Goal: Transaction & Acquisition: Purchase product/service

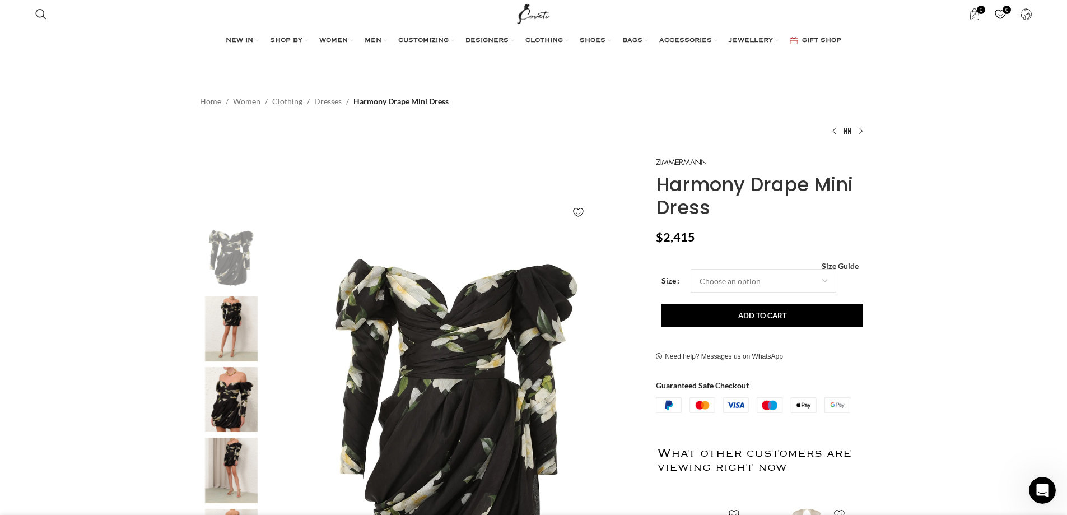
scroll to position [0, 1297]
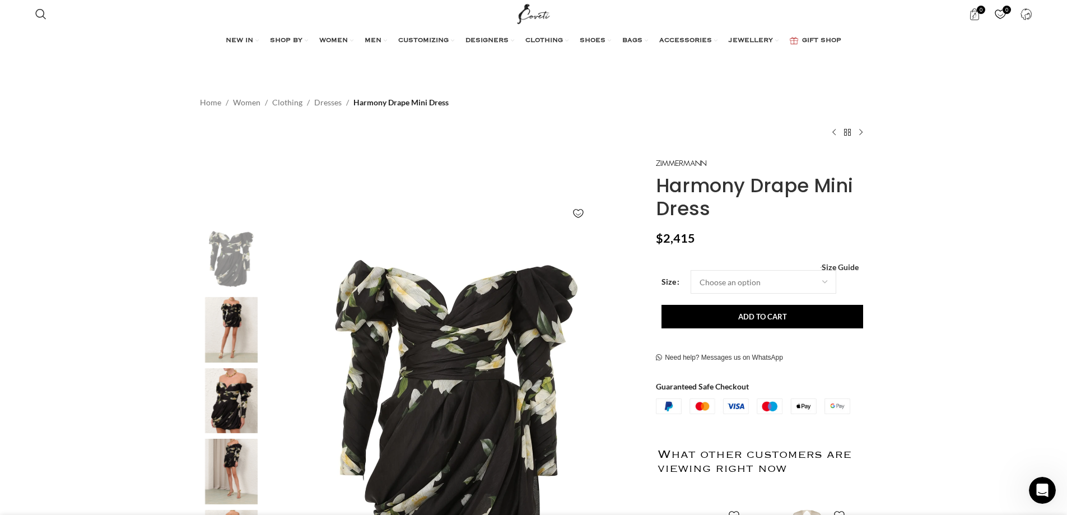
click at [217, 316] on img "2 / 7" at bounding box center [231, 330] width 68 height 66
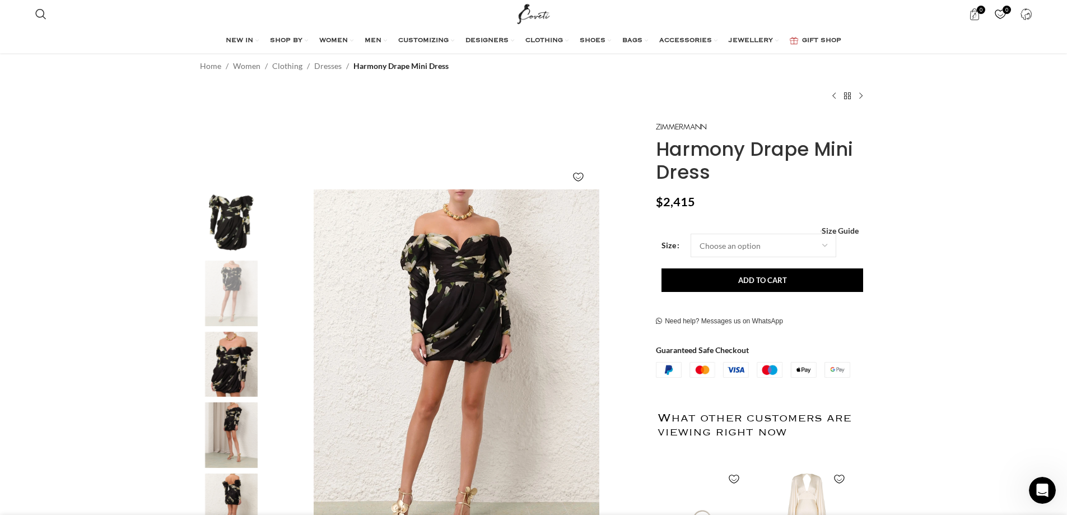
scroll to position [56, 0]
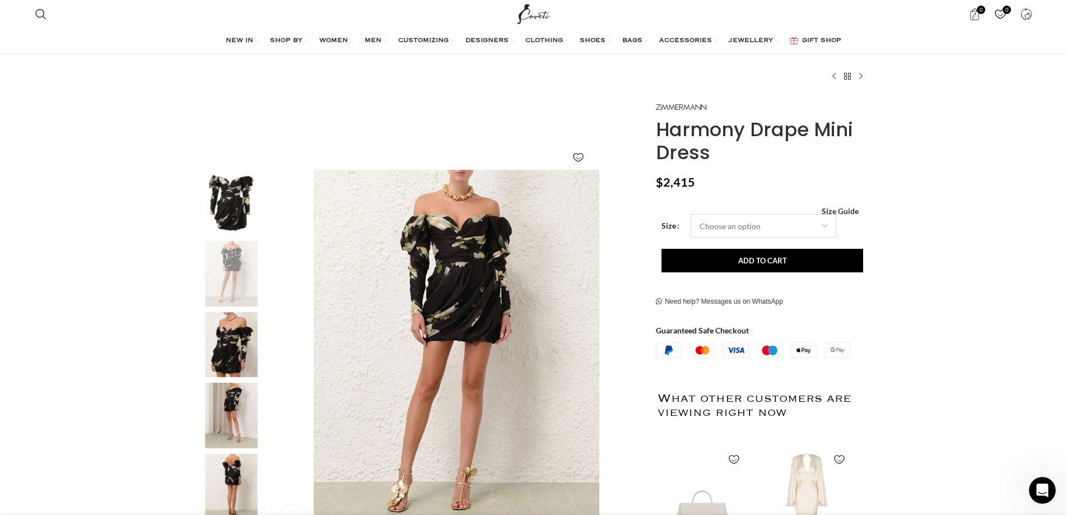
click at [763, 222] on select "Choose an option 6 UK 8 UK 10 [GEOGRAPHIC_DATA] 12 [GEOGRAPHIC_DATA] 14 [GEOGRA…" at bounding box center [763, 226] width 146 height 24
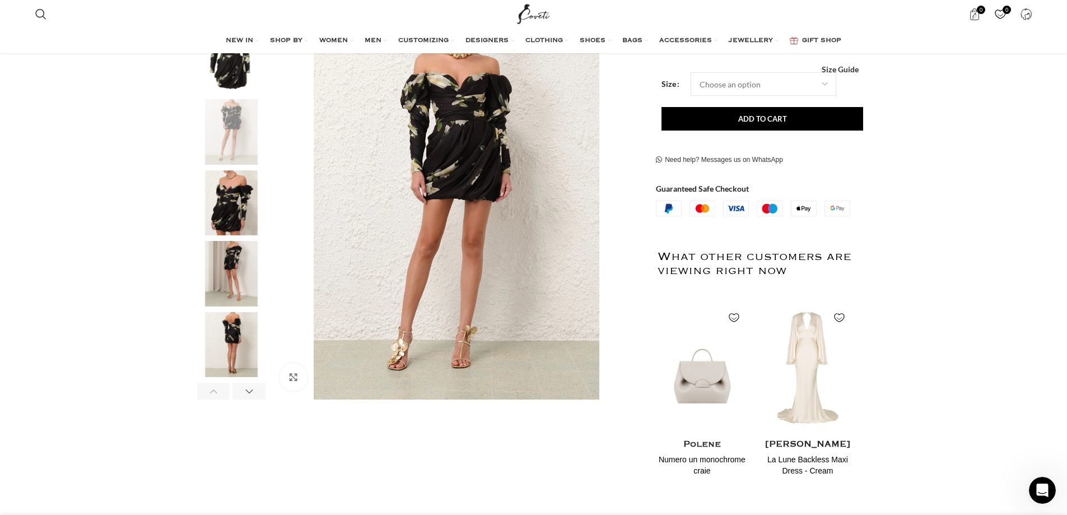
scroll to position [168, 0]
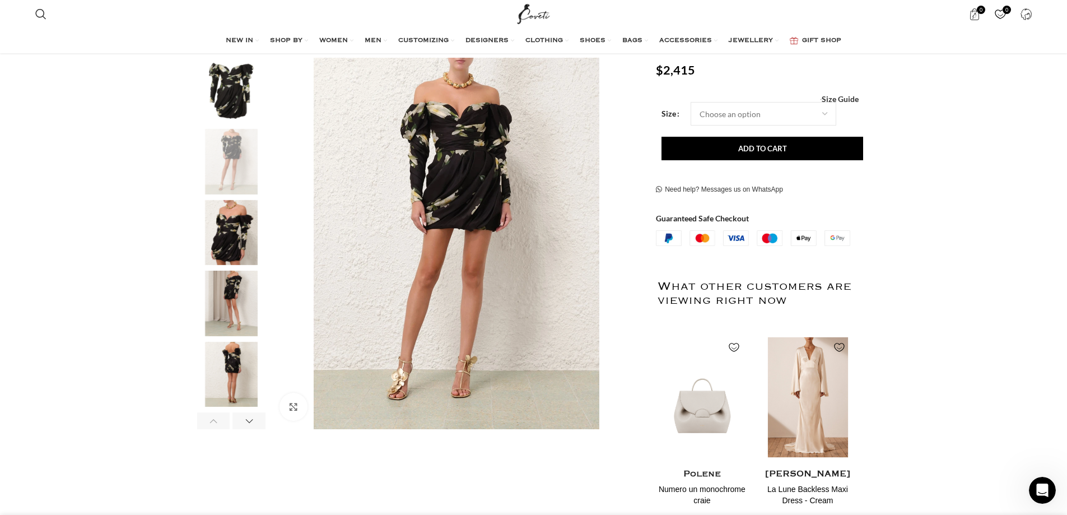
click at [802, 379] on img "2 / 2" at bounding box center [806, 397] width 91 height 138
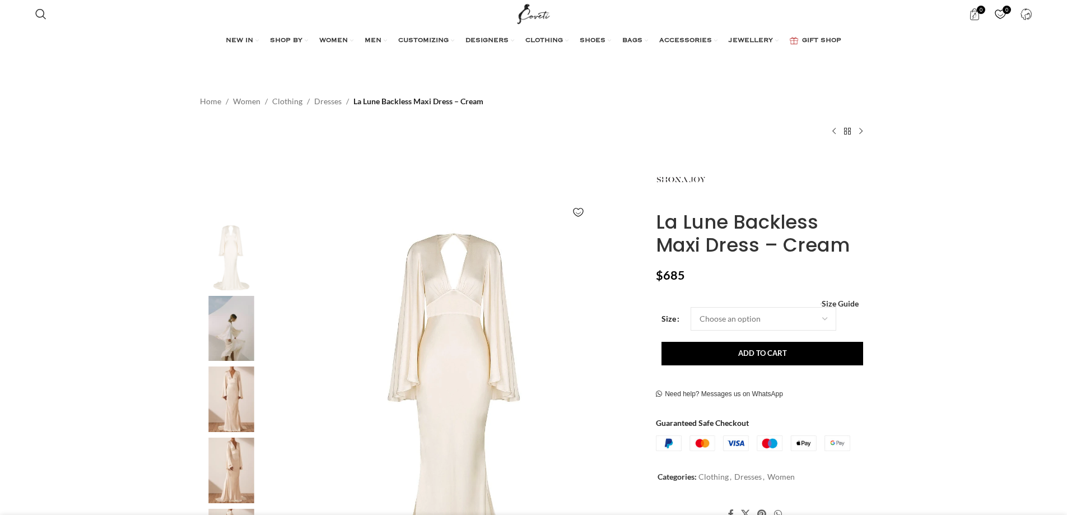
click at [233, 331] on img at bounding box center [231, 329] width 68 height 66
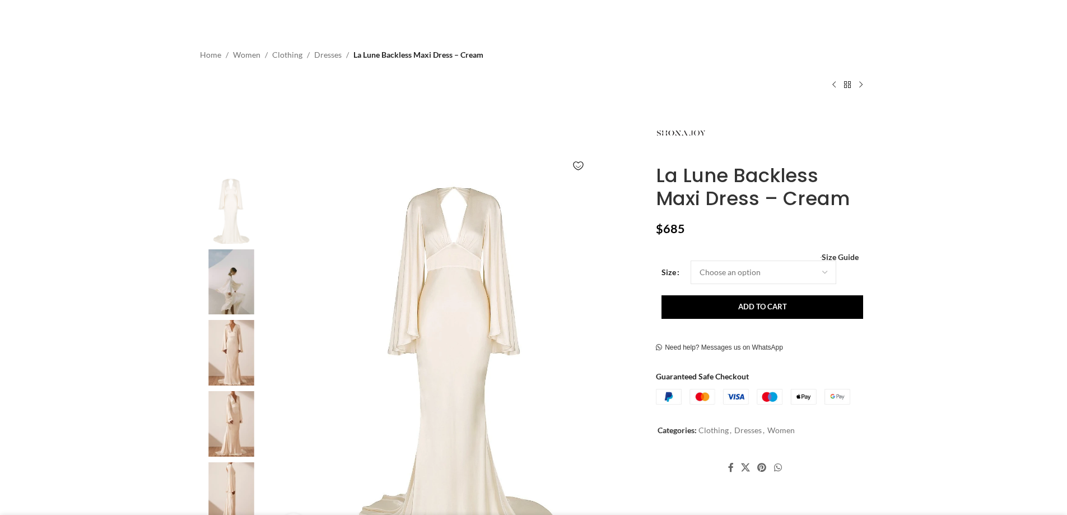
scroll to position [112, 0]
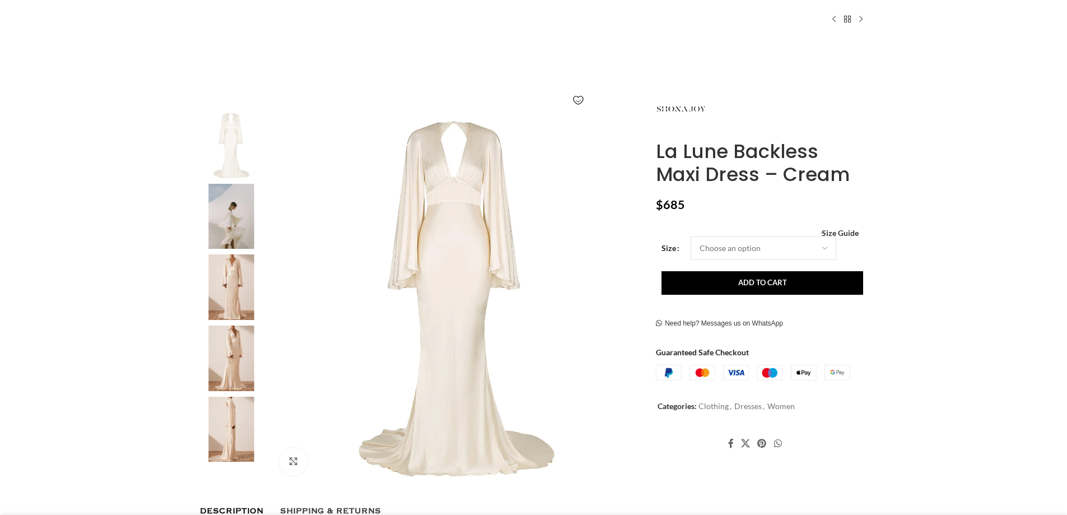
click at [230, 291] on img at bounding box center [231, 287] width 68 height 66
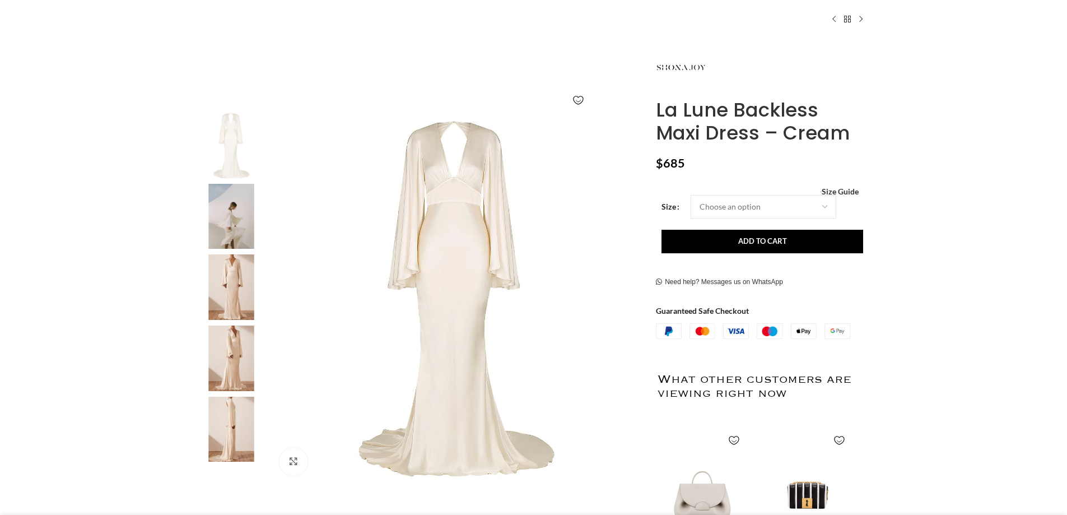
click at [217, 286] on img at bounding box center [231, 287] width 68 height 66
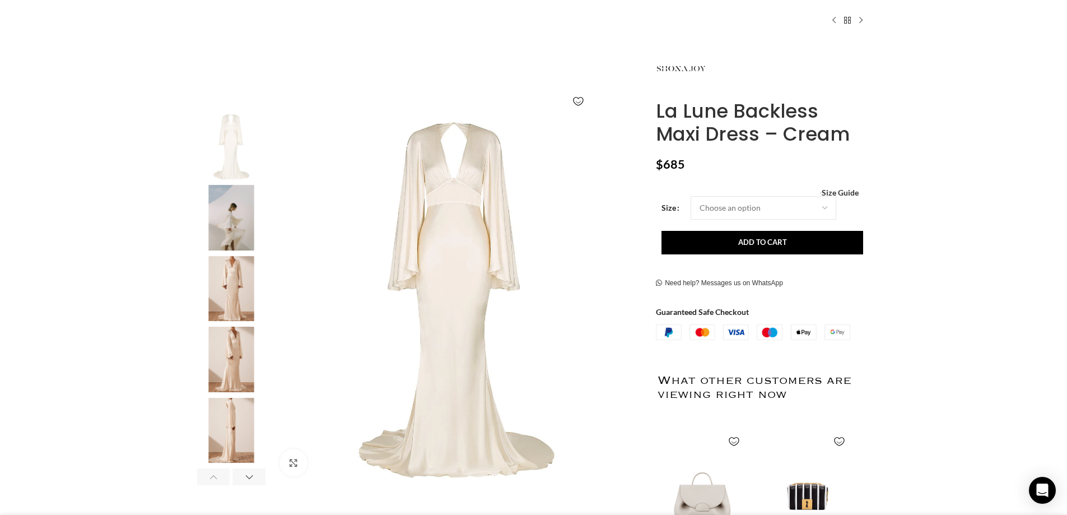
click at [243, 219] on img "2 / 6" at bounding box center [231, 218] width 68 height 66
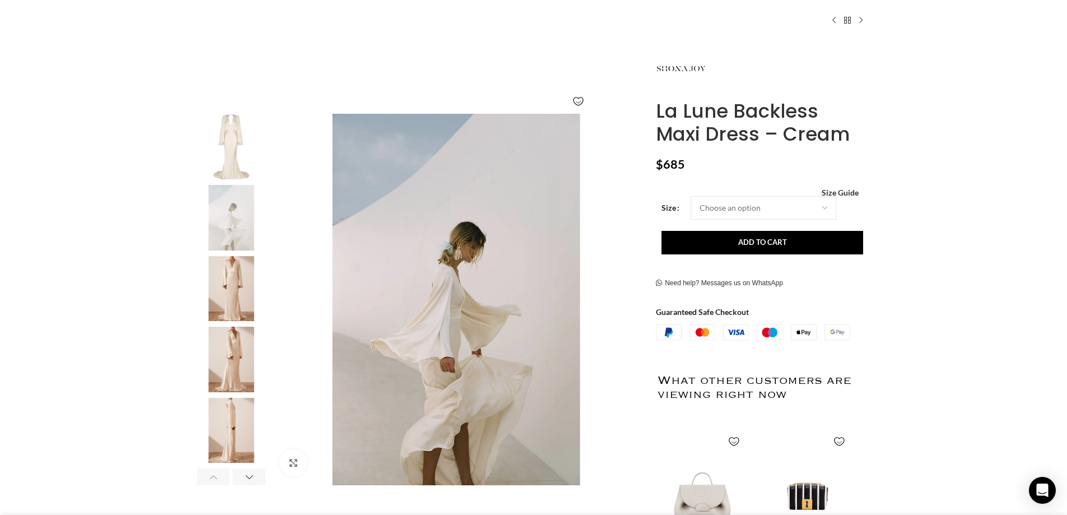
click at [243, 287] on img "3 / 6" at bounding box center [231, 289] width 68 height 66
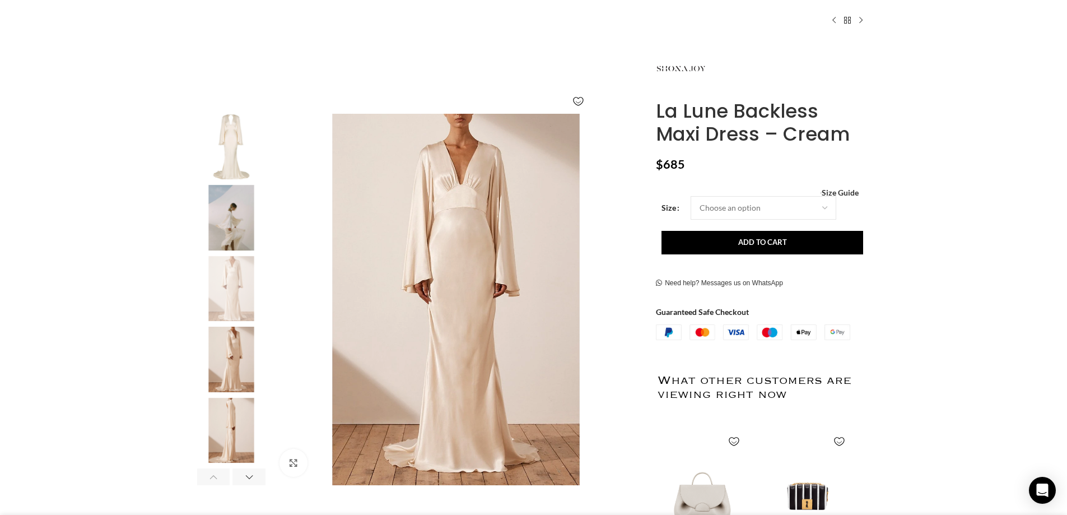
scroll to position [0, 1179]
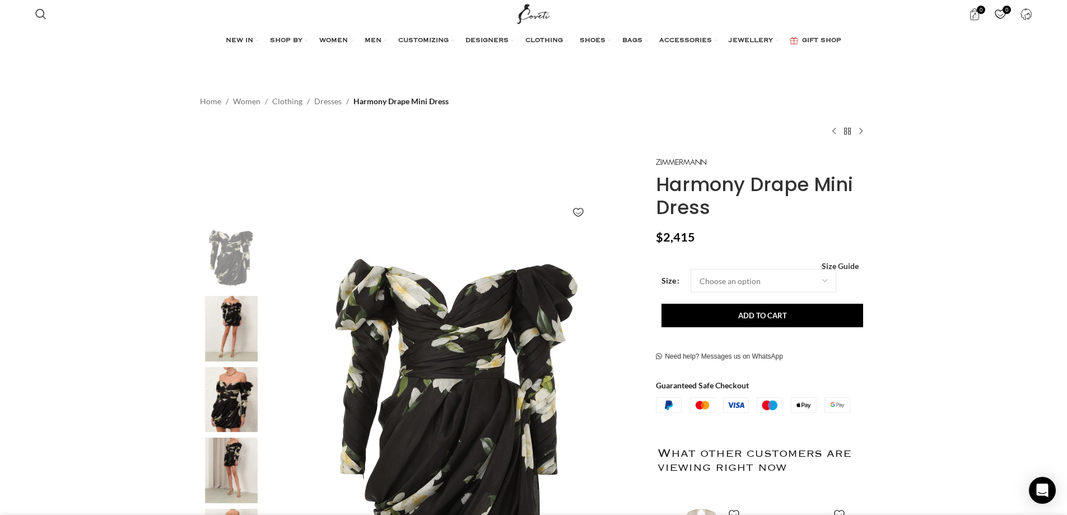
scroll to position [0, 590]
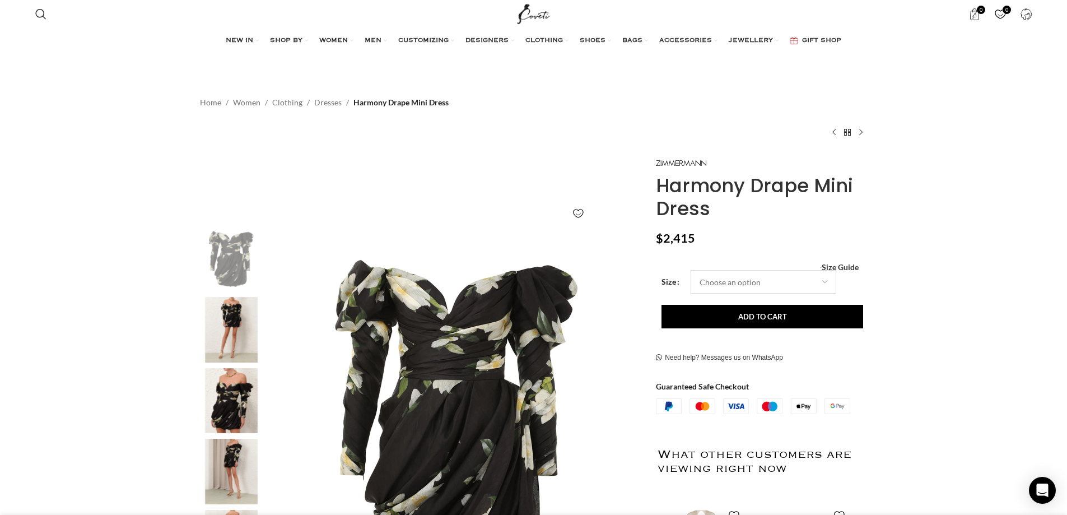
click at [756, 284] on select "Choose an option 6 UK 8 UK 10 [GEOGRAPHIC_DATA] 12 [GEOGRAPHIC_DATA] 14 [GEOGRA…" at bounding box center [763, 282] width 146 height 24
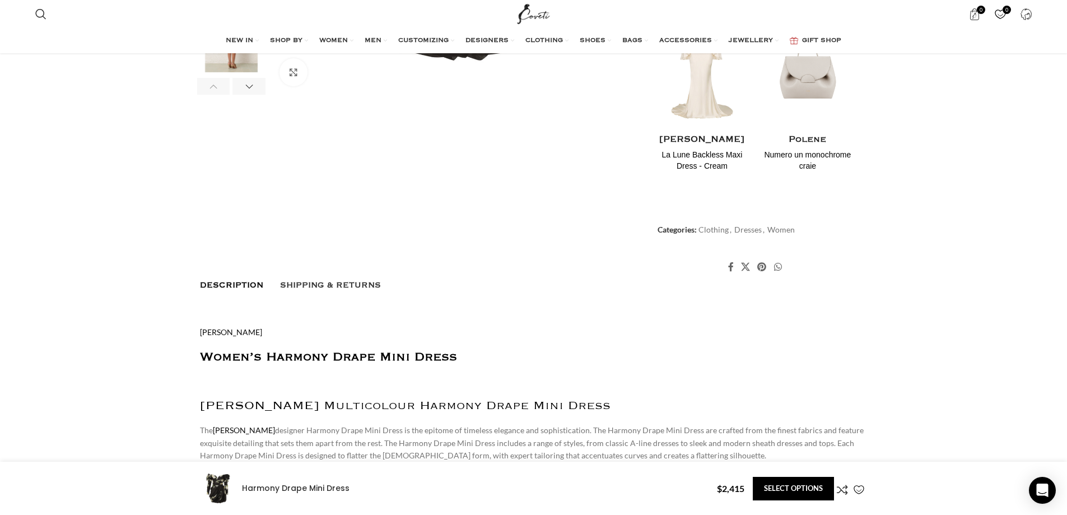
scroll to position [728, 0]
